Goal: Find specific page/section: Find specific page/section

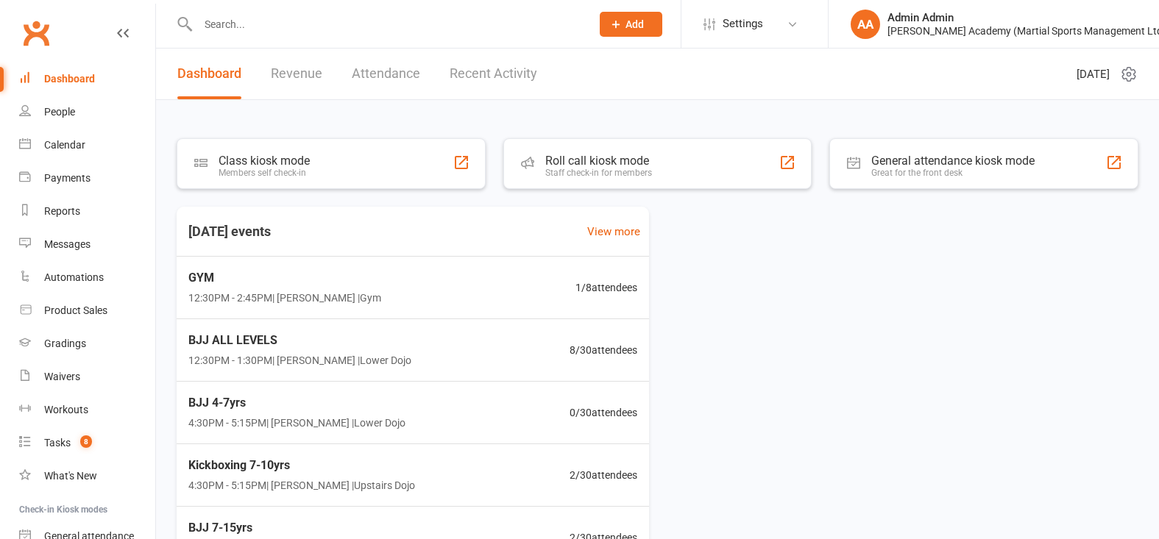
click at [266, 23] on input "text" at bounding box center [387, 24] width 387 height 21
click at [49, 152] on link "Calendar" at bounding box center [87, 145] width 136 height 33
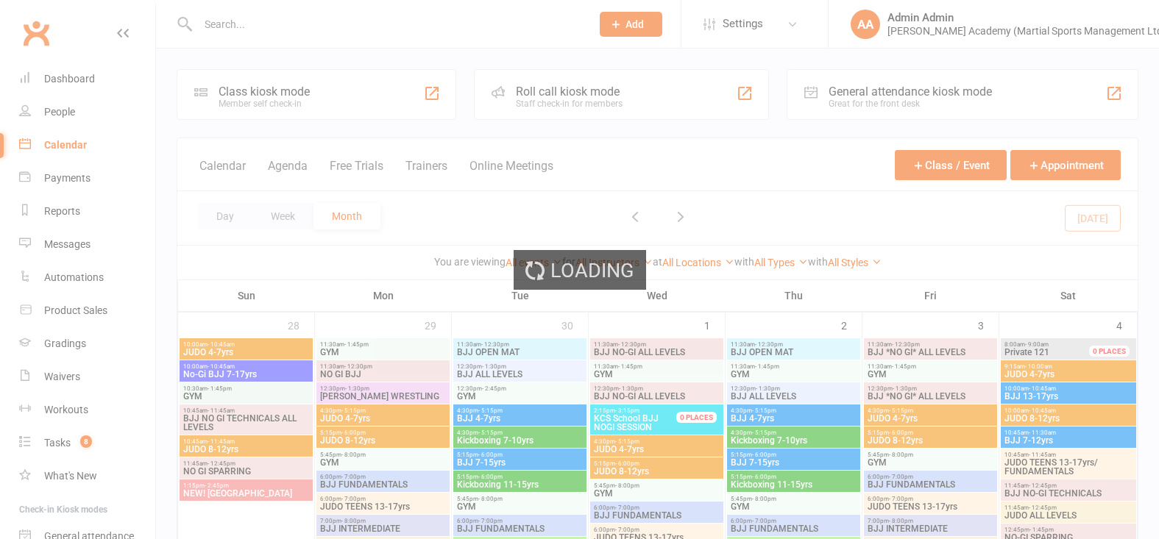
click at [65, 78] on div "Loading" at bounding box center [579, 269] width 1159 height 539
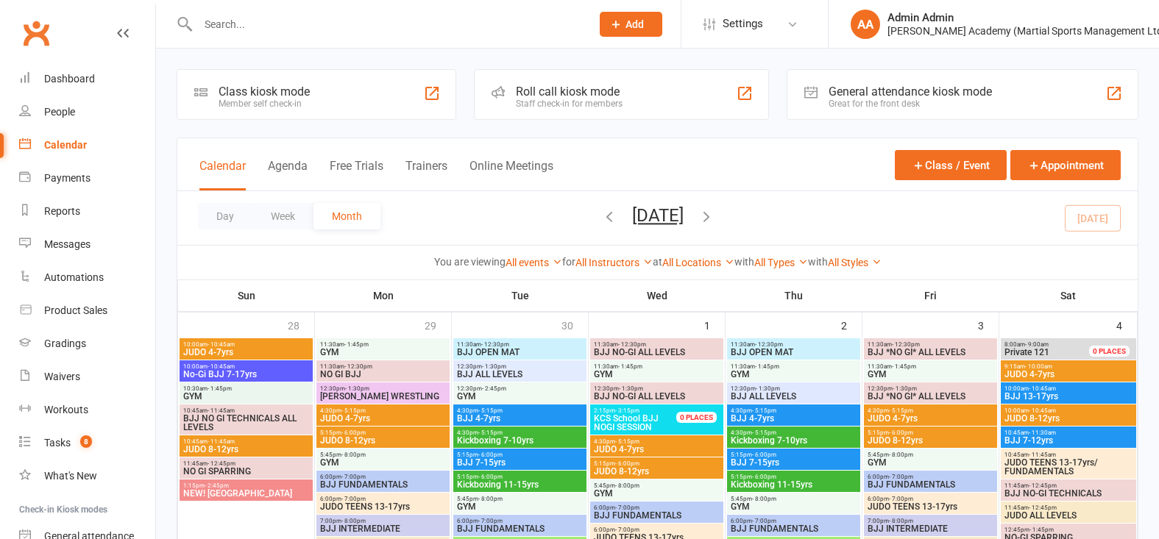
click at [233, 34] on input "text" at bounding box center [387, 24] width 387 height 21
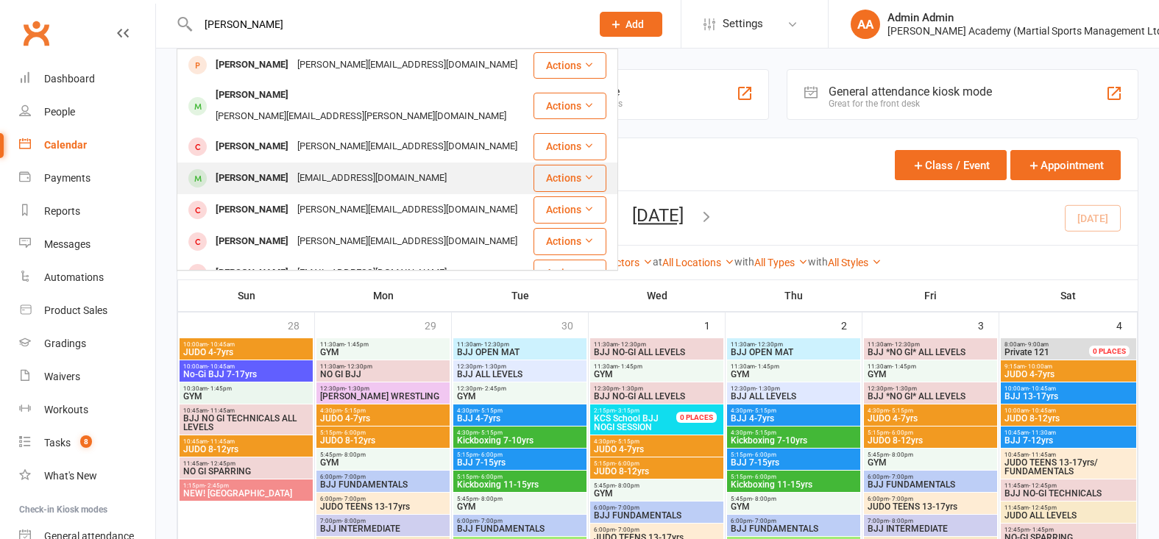
type input "[PERSON_NAME]"
click at [272, 168] on div "[PERSON_NAME]" at bounding box center [252, 178] width 82 height 21
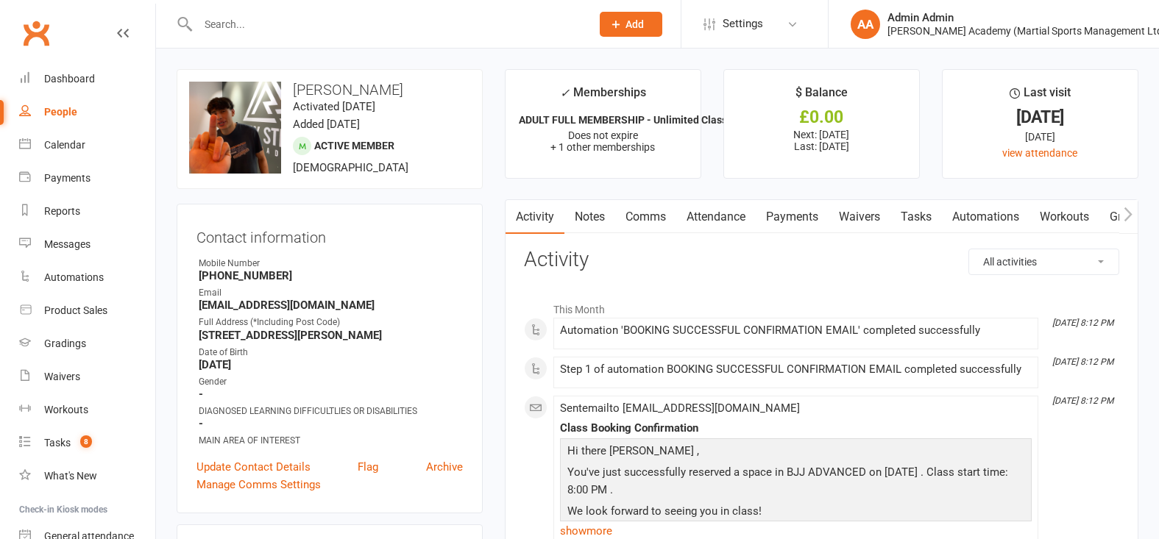
click at [787, 214] on link "Payments" at bounding box center [792, 217] width 73 height 34
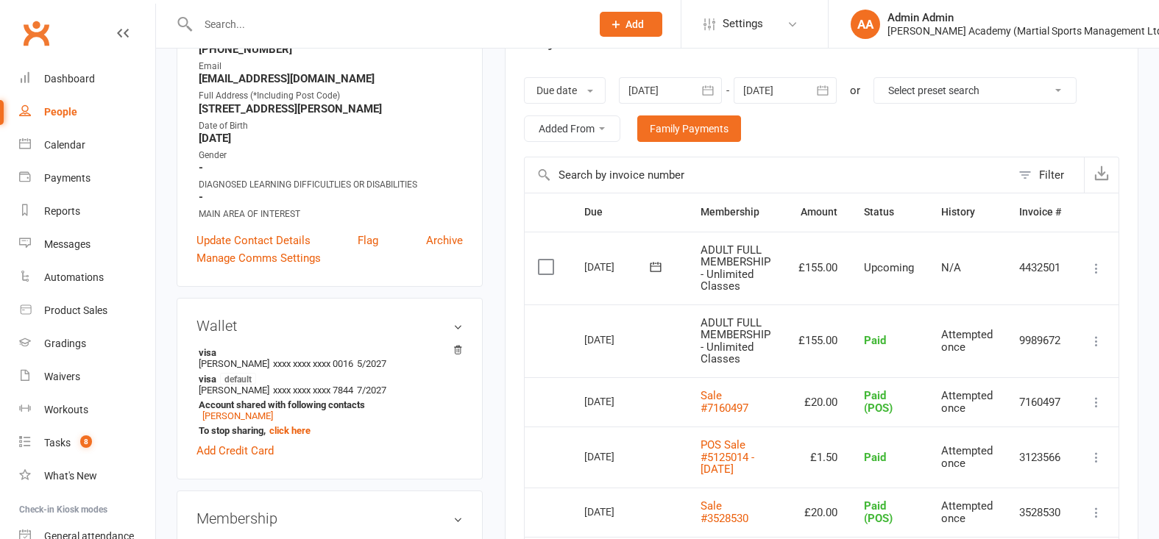
scroll to position [230, 0]
